Goal: Task Accomplishment & Management: Use online tool/utility

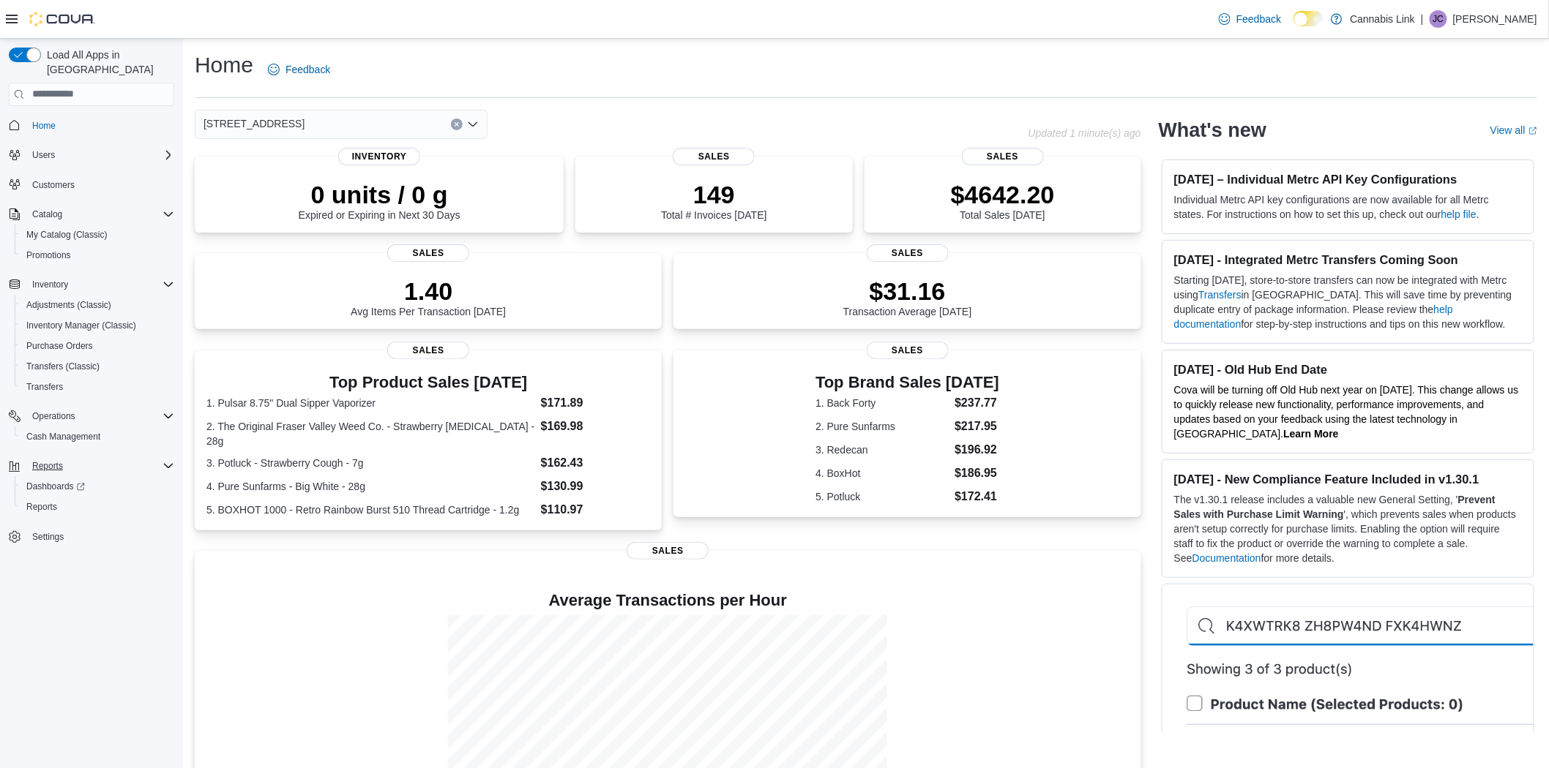
click at [53, 456] on button "Reports" at bounding box center [91, 466] width 177 height 20
click at [42, 501] on span "Reports" at bounding box center [41, 507] width 31 height 12
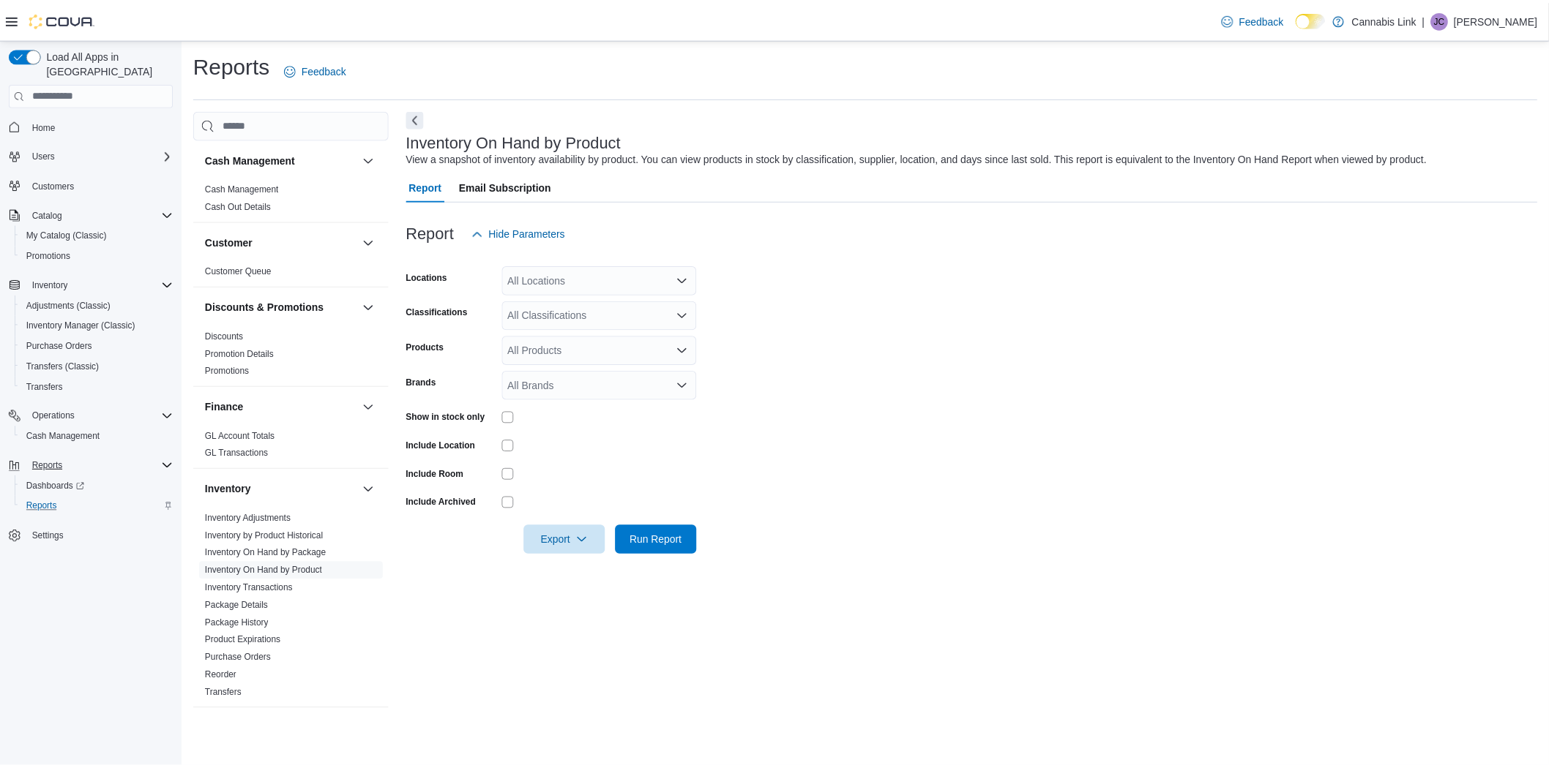
scroll to position [629, 0]
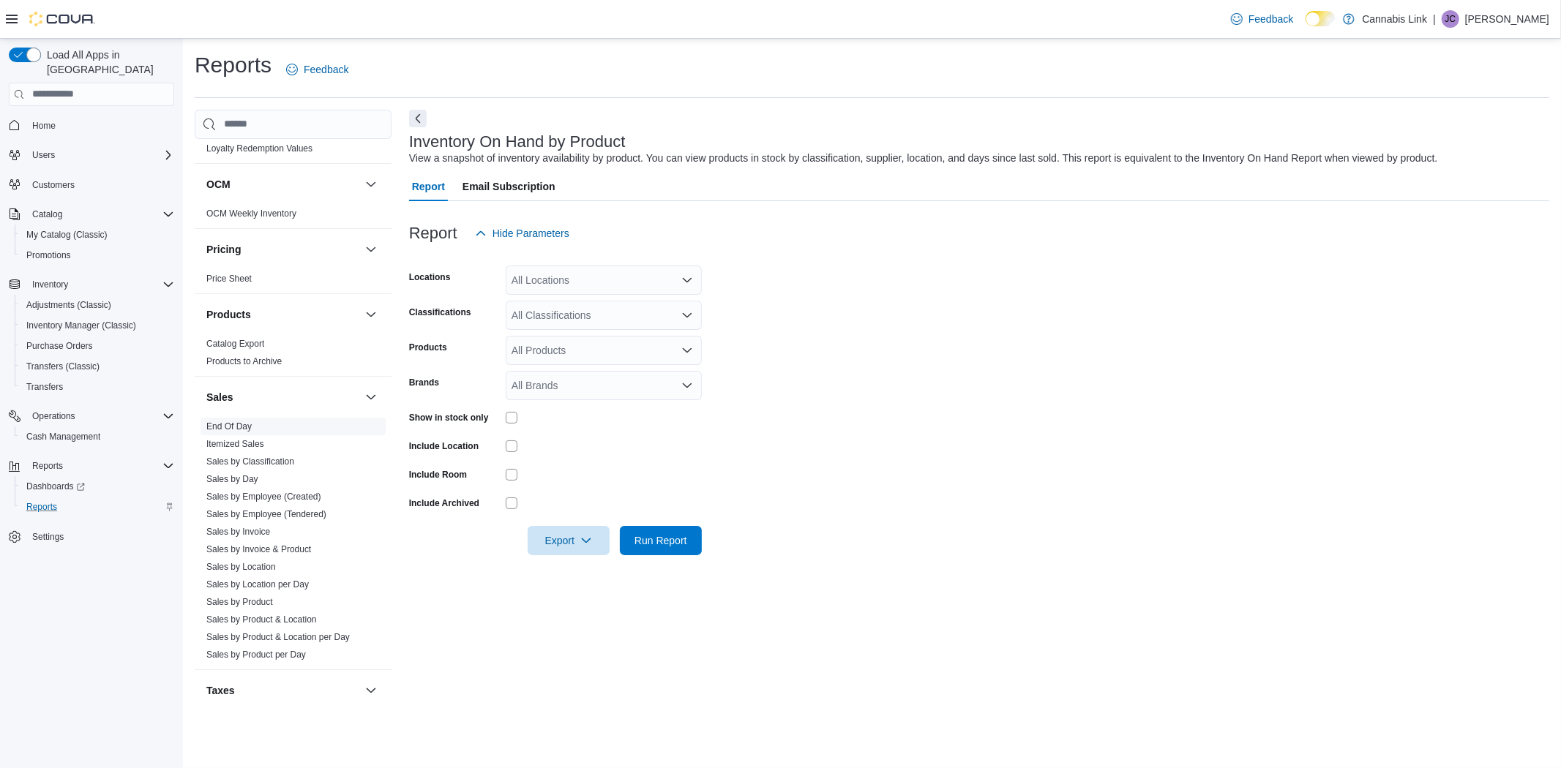
click at [222, 428] on link "End Of Day" at bounding box center [228, 427] width 45 height 10
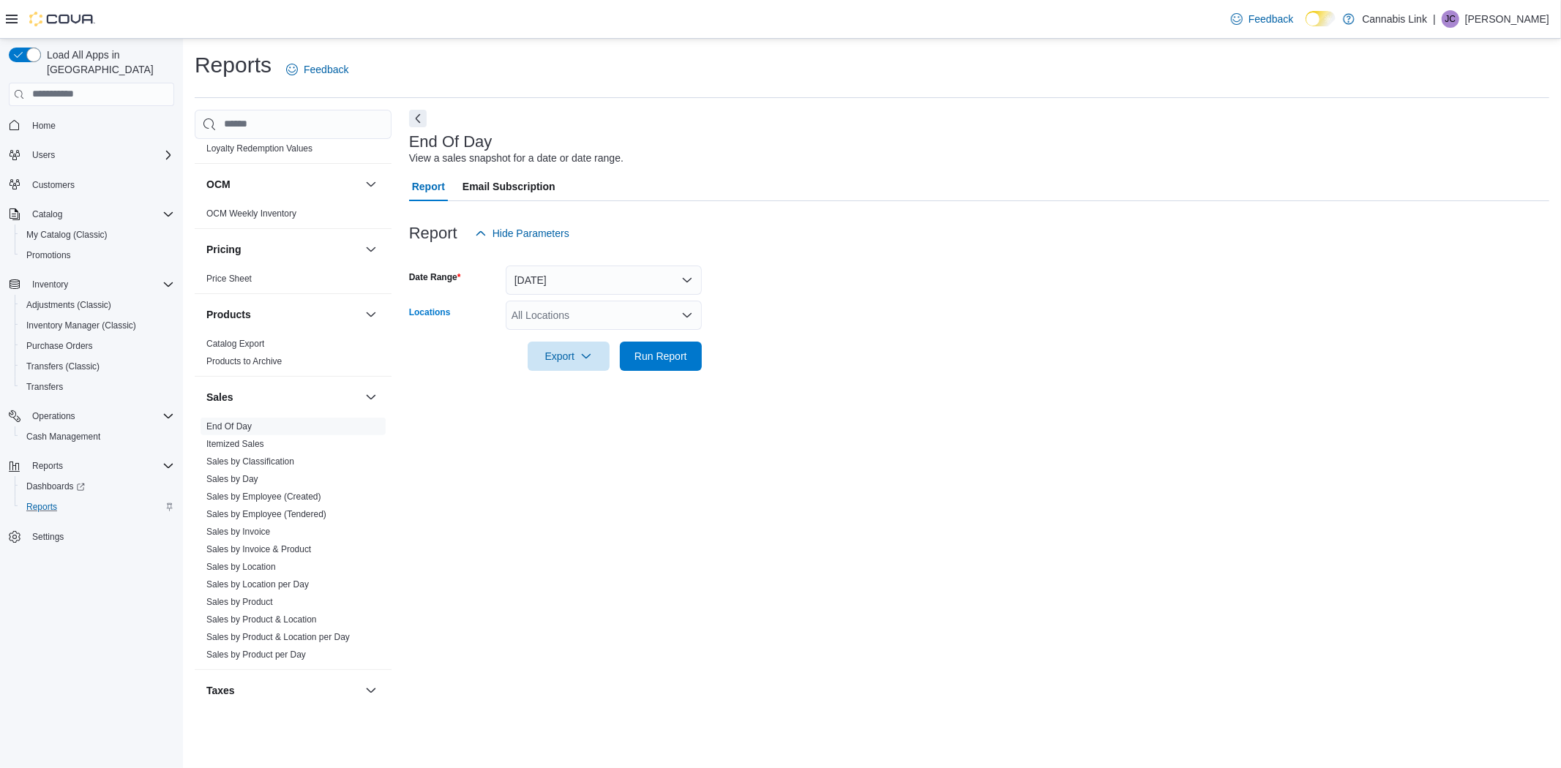
click at [553, 315] on div "All Locations" at bounding box center [604, 315] width 196 height 29
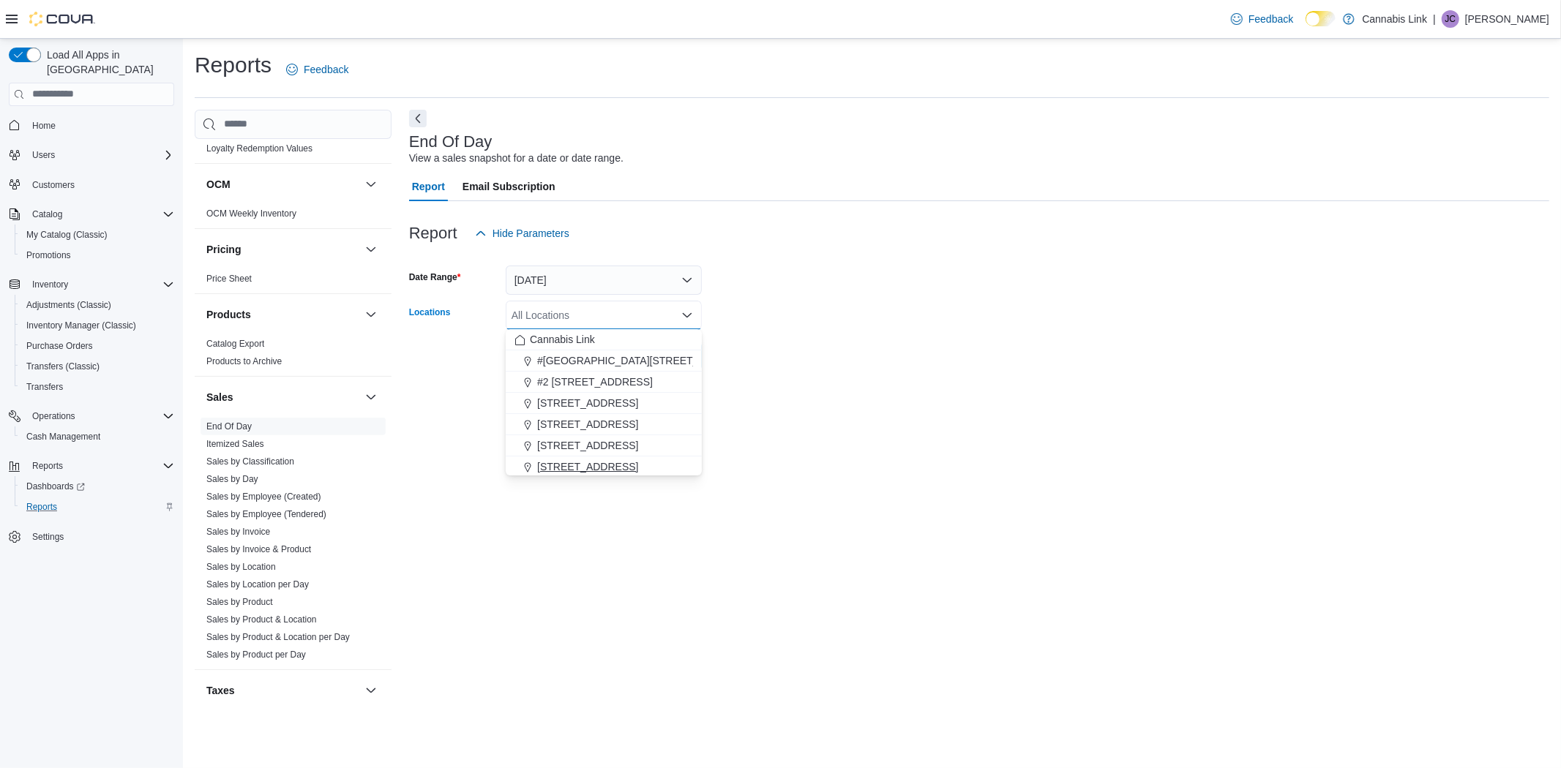
click at [580, 460] on button "[STREET_ADDRESS]" at bounding box center [604, 467] width 196 height 21
click at [796, 334] on div at bounding box center [979, 336] width 1140 height 12
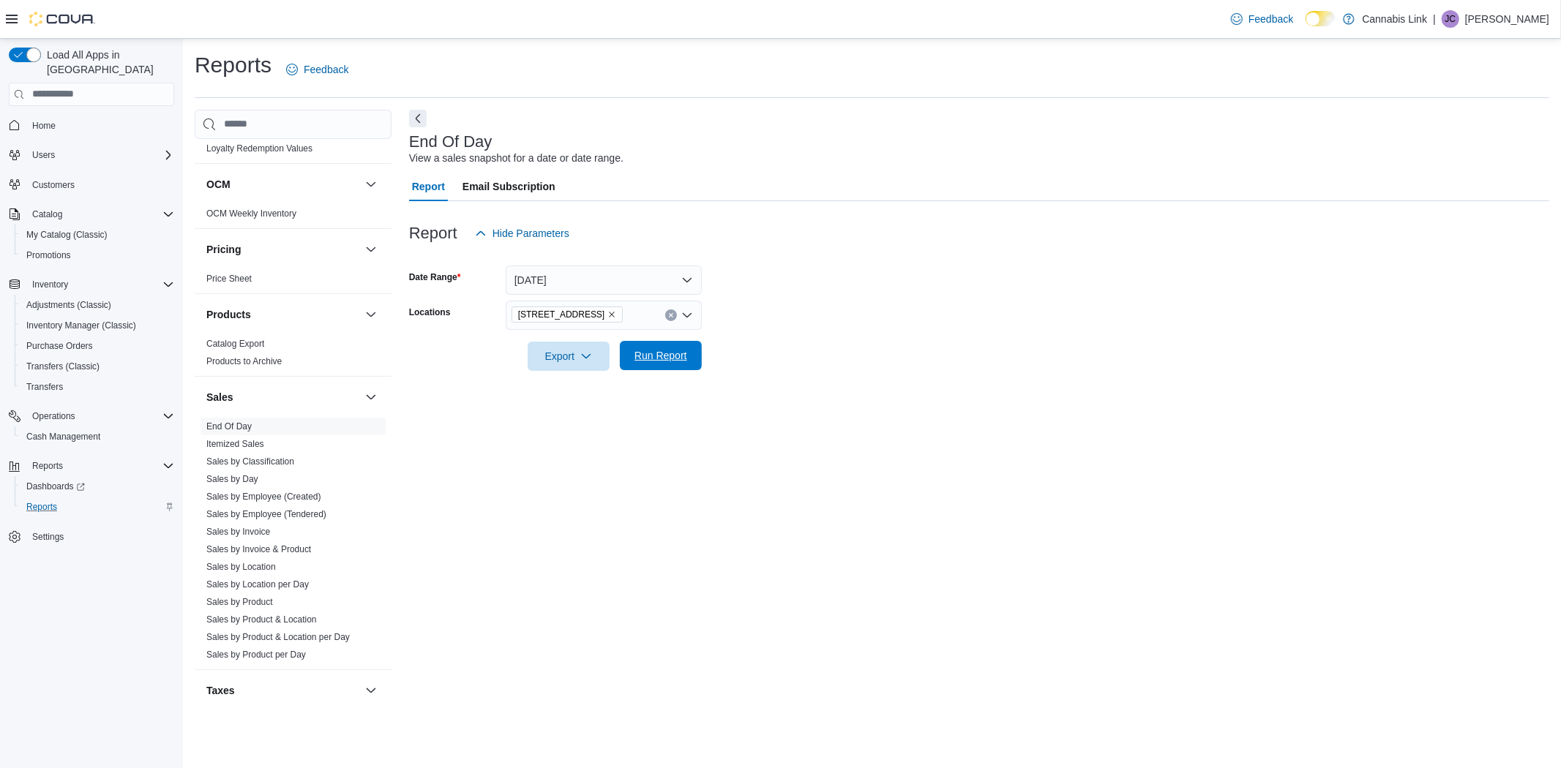
click at [646, 359] on span "Run Report" at bounding box center [661, 355] width 53 height 15
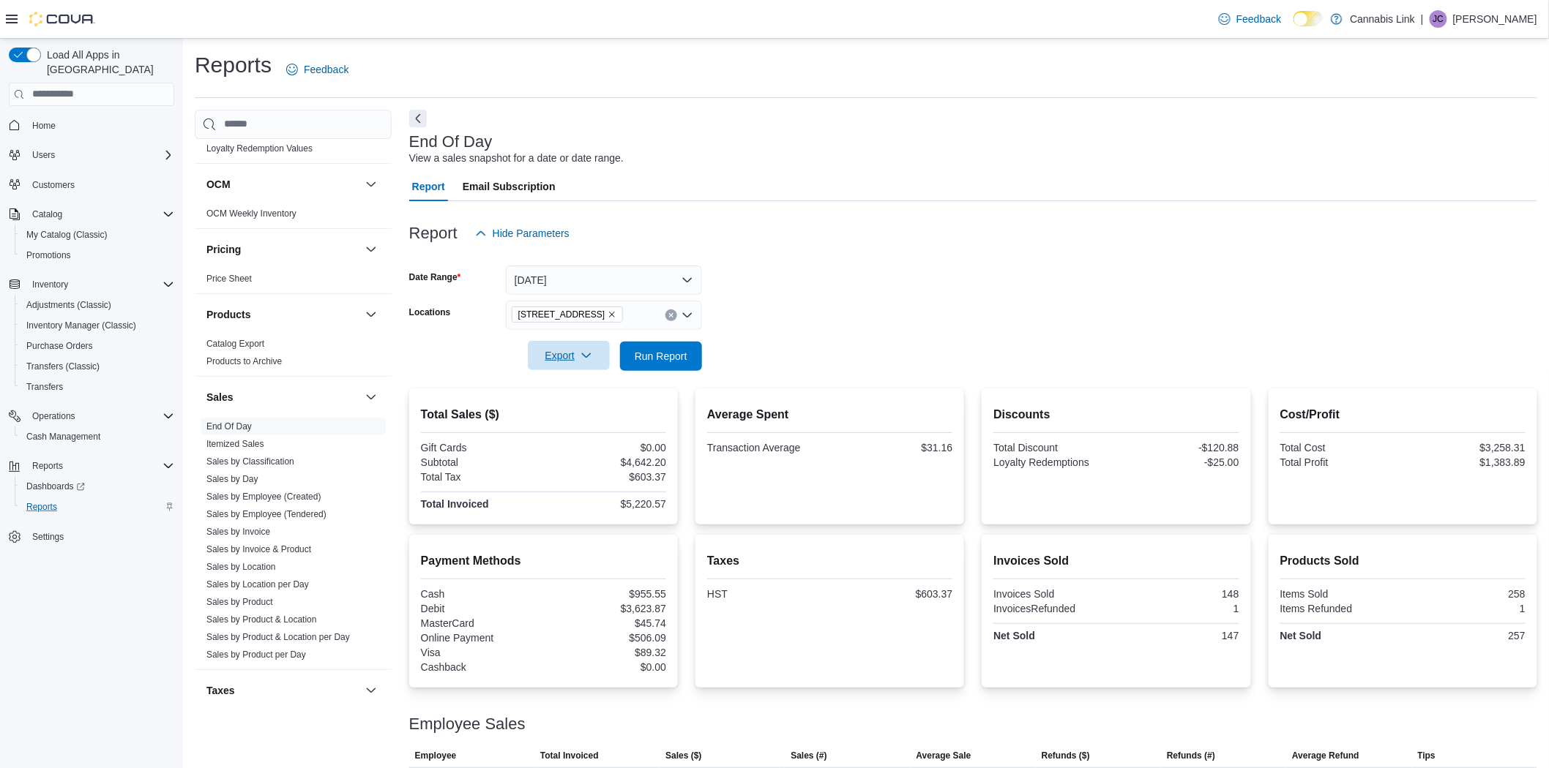
click at [577, 353] on span "Export" at bounding box center [568, 355] width 64 height 29
click at [558, 411] on span "Export to Pdf" at bounding box center [571, 414] width 66 height 12
